Goal: Navigation & Orientation: Understand site structure

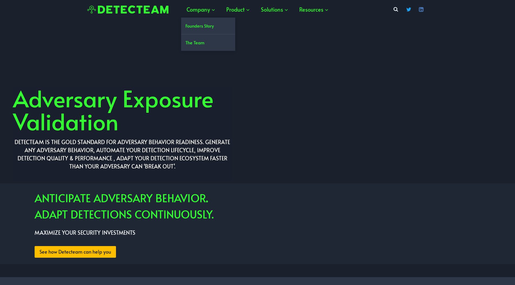
click at [206, 25] on link "Founders Story" at bounding box center [208, 26] width 54 height 17
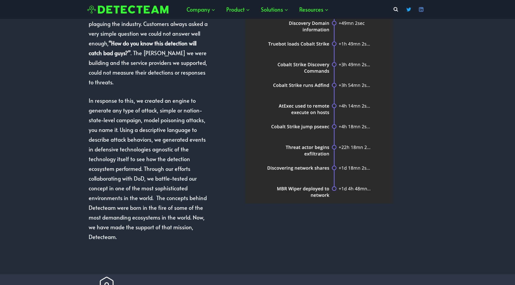
scroll to position [464, 0]
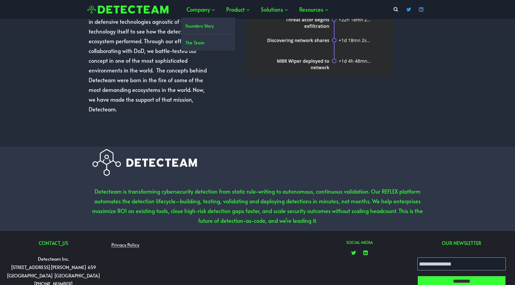
click at [209, 40] on link "The Team" at bounding box center [208, 42] width 54 height 17
click at [190, 40] on link "The Team" at bounding box center [208, 42] width 54 height 17
click at [196, 42] on link "The Team" at bounding box center [208, 42] width 54 height 17
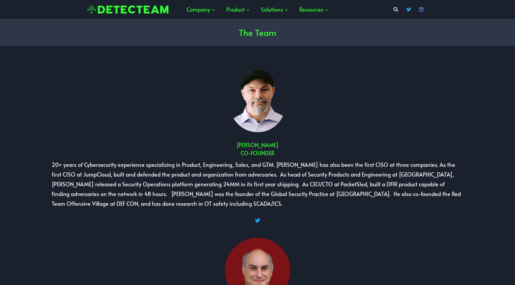
click at [128, 9] on img at bounding box center [127, 9] width 81 height 8
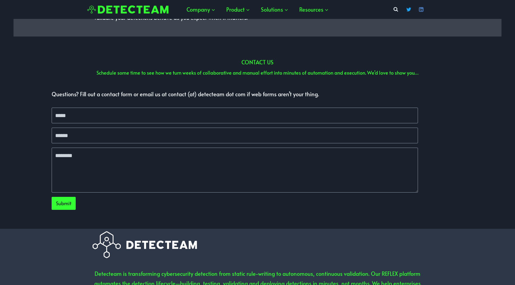
scroll to position [1621, 0]
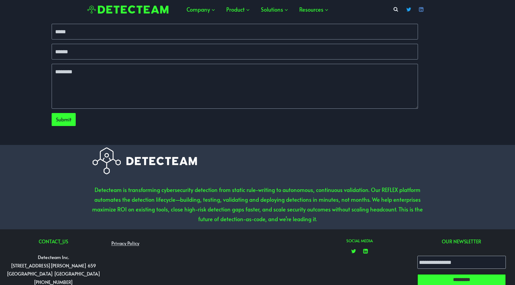
click at [159, 8] on img at bounding box center [127, 9] width 81 height 8
